Goal: Information Seeking & Learning: Learn about a topic

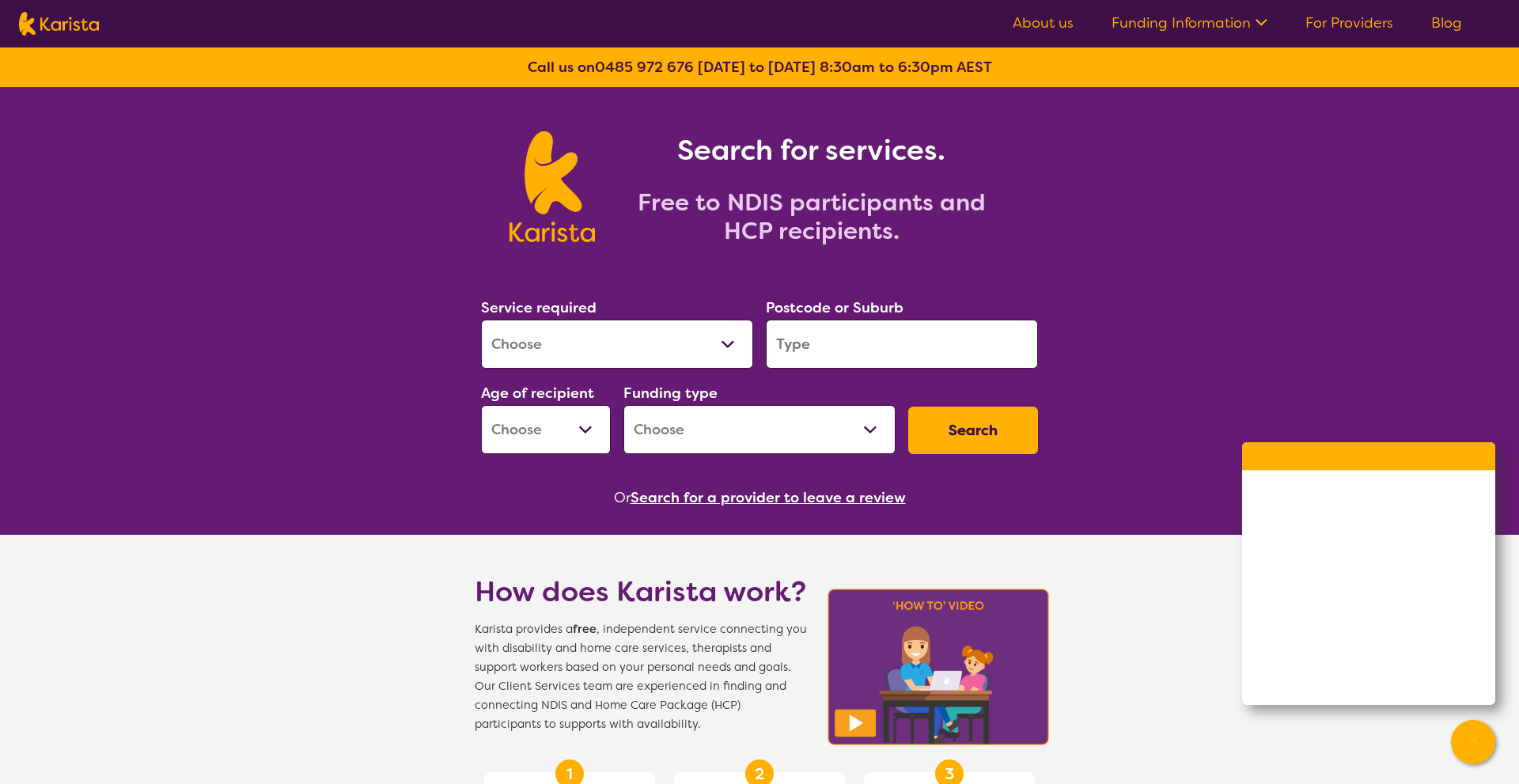
click at [1233, 24] on link "Funding Information" at bounding box center [1189, 23] width 156 height 19
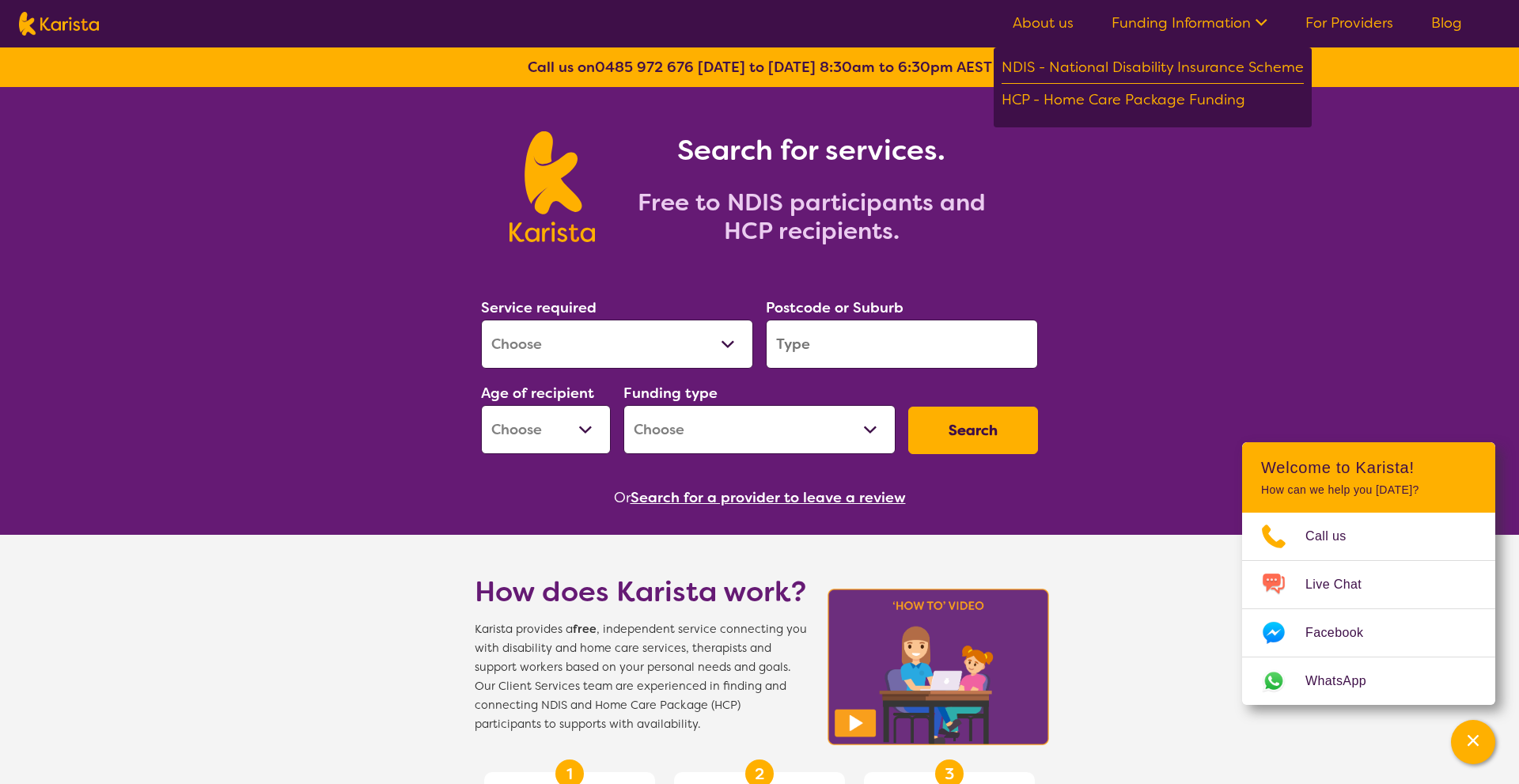
click at [1231, 18] on link "Funding Information" at bounding box center [1189, 23] width 156 height 19
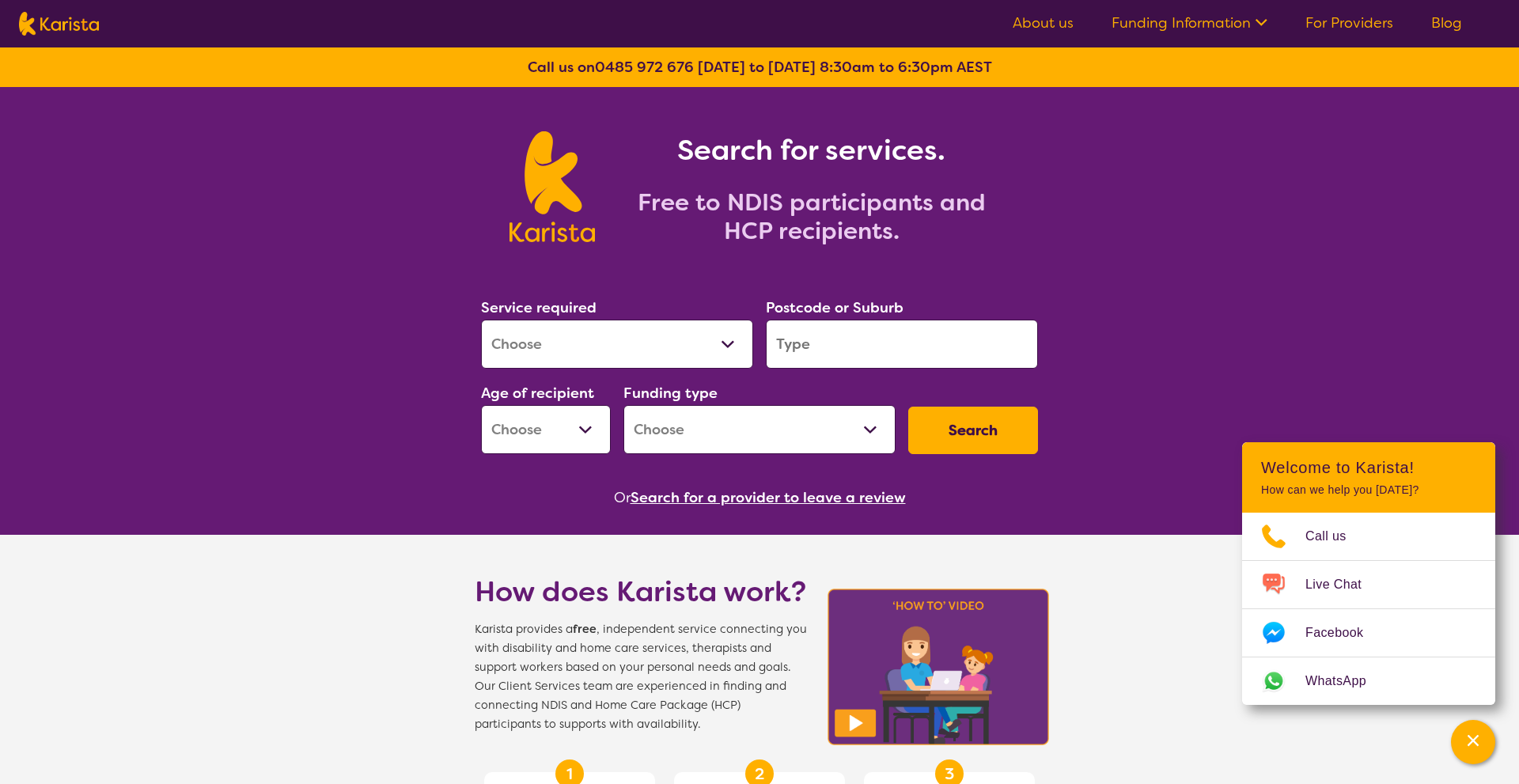
click at [1337, 19] on link "For Providers" at bounding box center [1349, 23] width 87 height 19
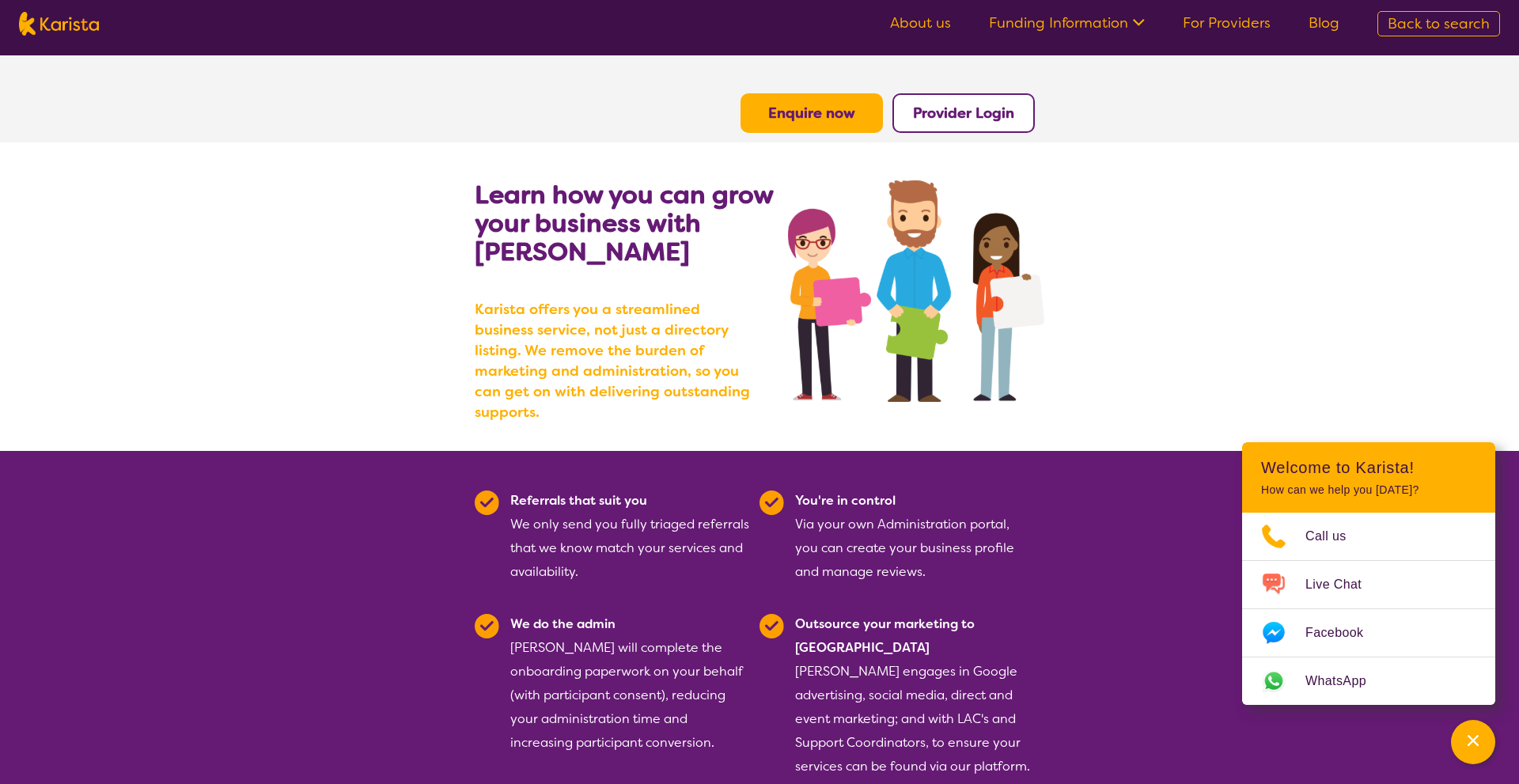
click at [79, 16] on img at bounding box center [59, 24] width 80 height 24
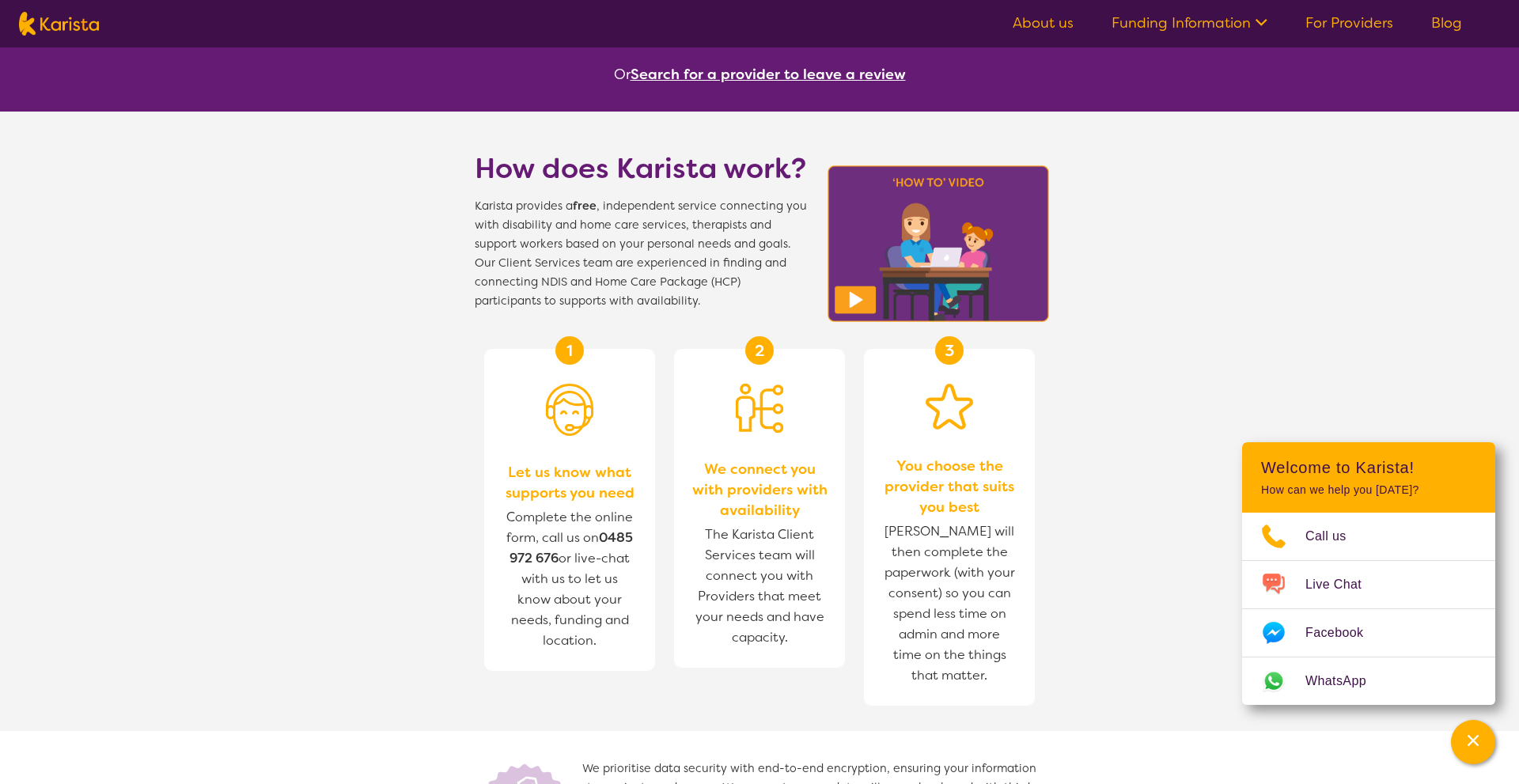
scroll to position [633, 0]
